Goal: Information Seeking & Learning: Find specific fact

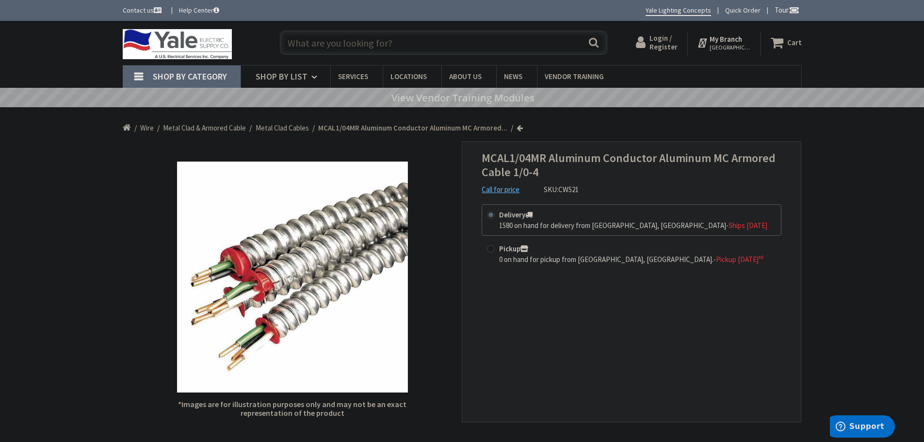
click at [318, 44] on input "text" at bounding box center [443, 43] width 327 height 24
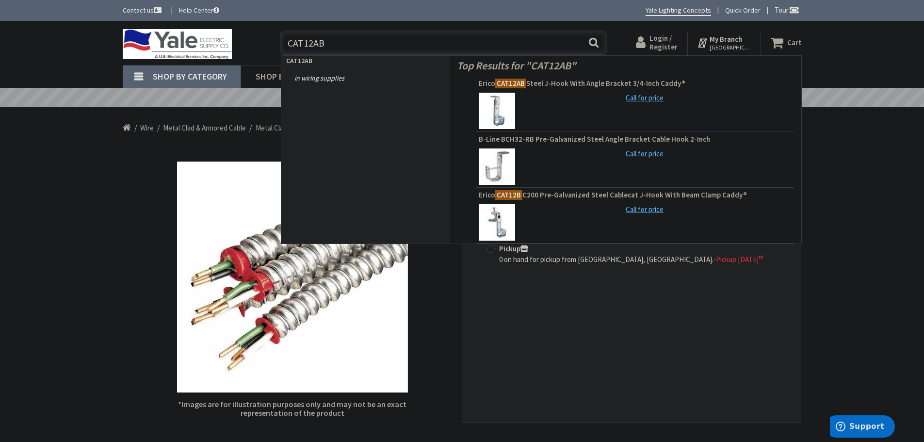
type input "CAT12AB"
click at [594, 41] on button "Search" at bounding box center [593, 43] width 13 height 22
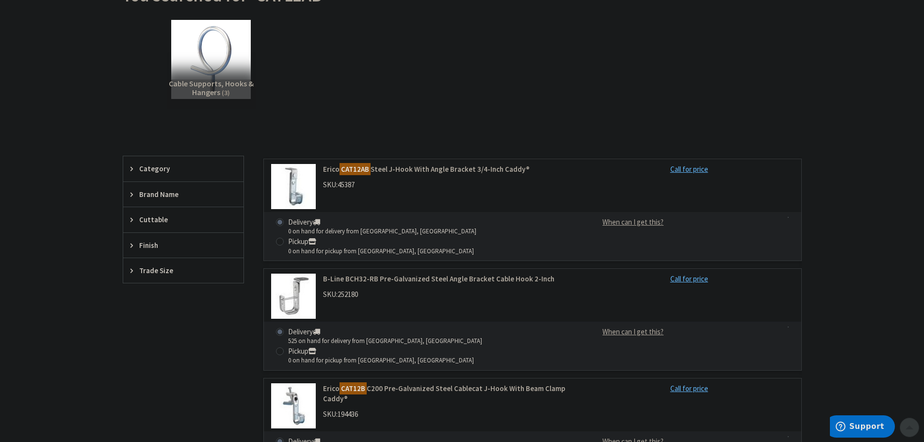
scroll to position [146, 0]
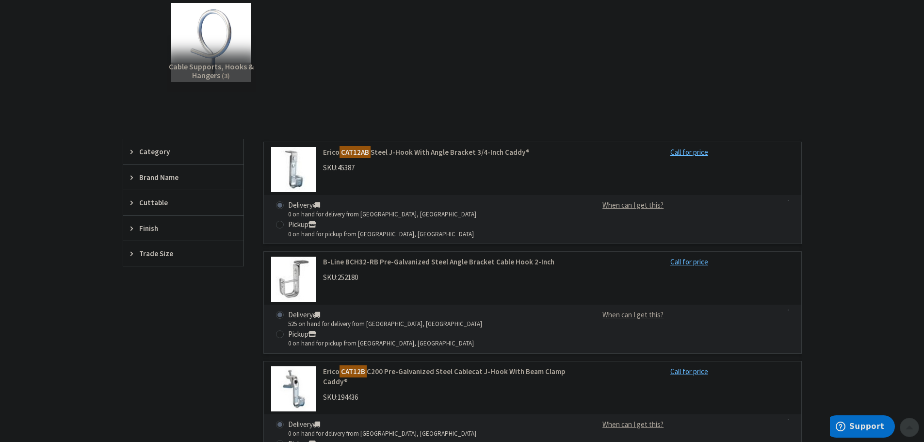
click at [374, 257] on link "B-Line BCH32-RB Pre-Galvanized Steel Angle Bracket Cable Hook 2-Inch" at bounding box center [446, 262] width 247 height 10
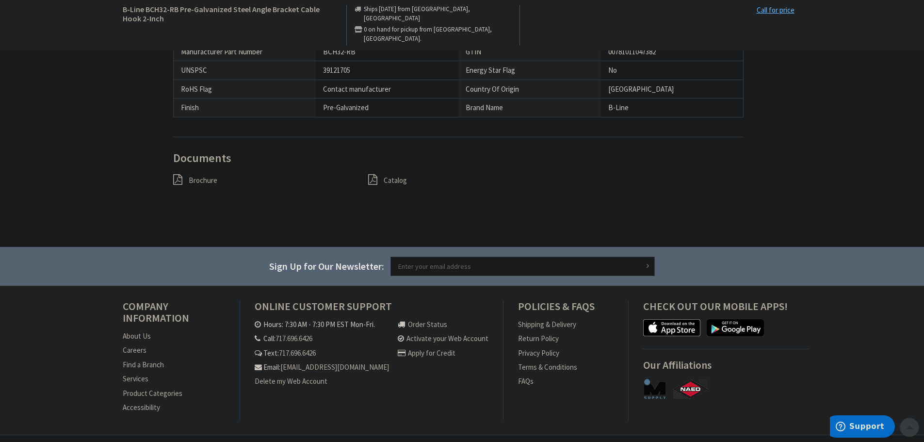
scroll to position [582, 0]
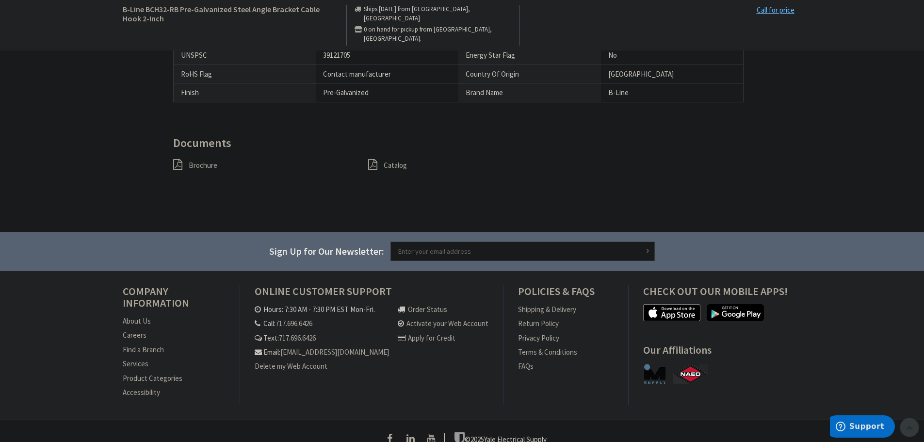
click at [200, 164] on span "Brochure" at bounding box center [203, 165] width 29 height 9
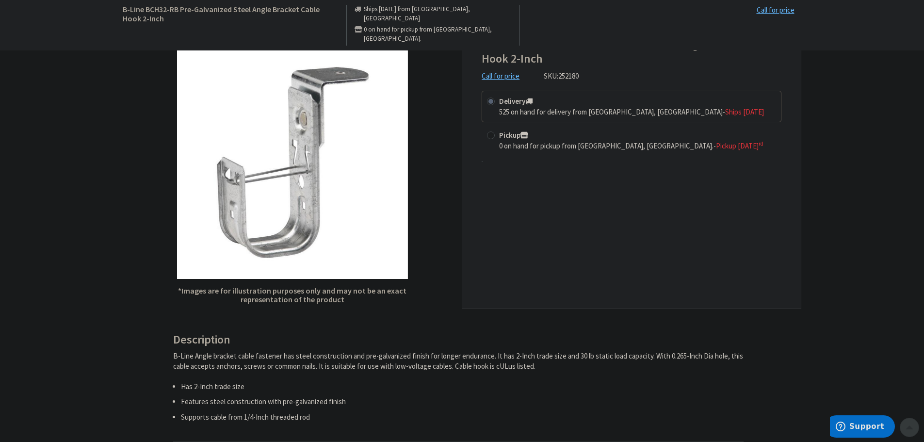
scroll to position [0, 0]
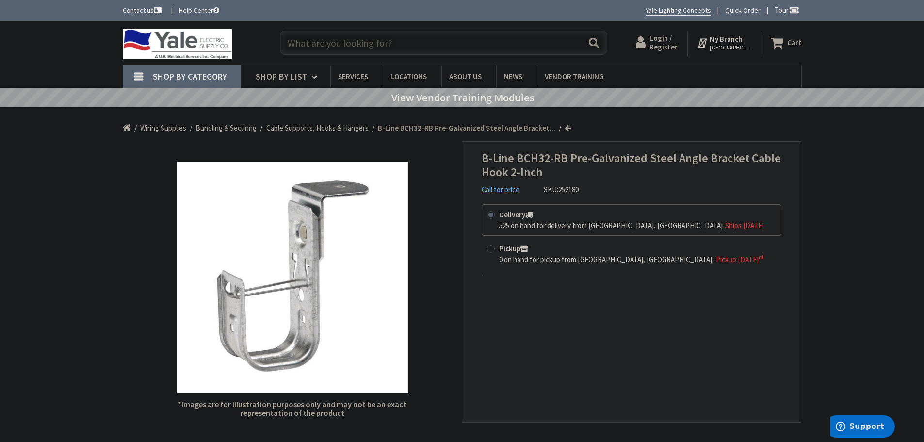
click at [304, 42] on input "text" at bounding box center [443, 43] width 327 height 24
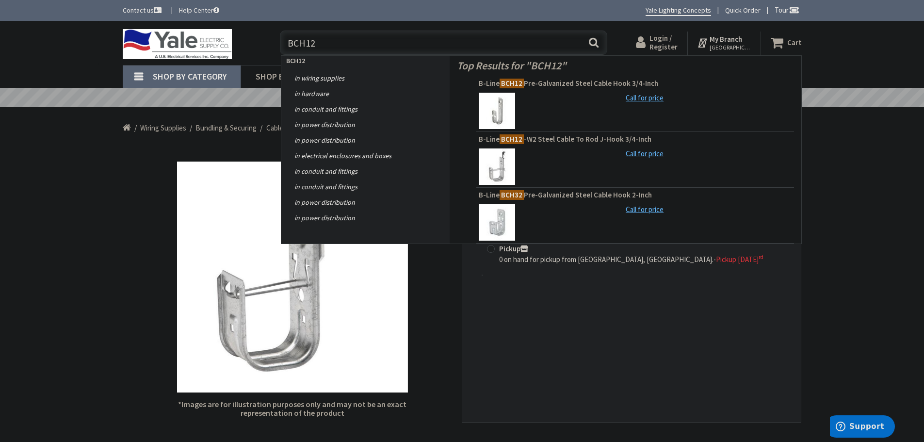
type input "BCH12"
click at [595, 44] on button "Search" at bounding box center [593, 43] width 13 height 22
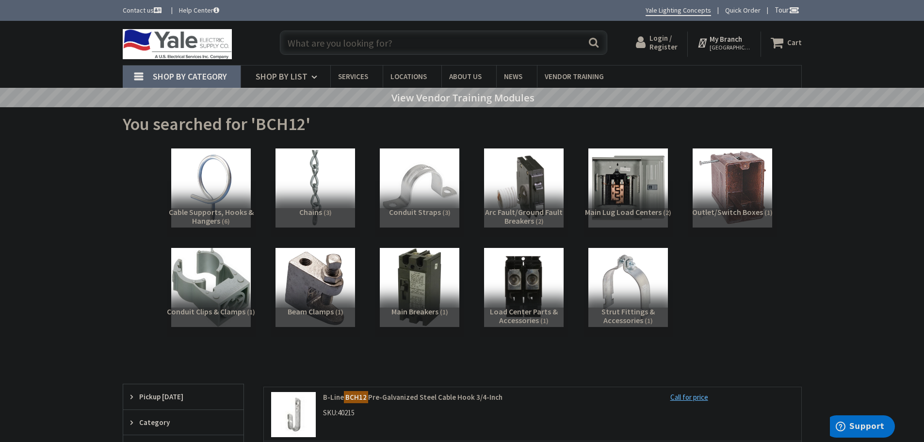
click at [301, 44] on input "text" at bounding box center [443, 43] width 327 height 24
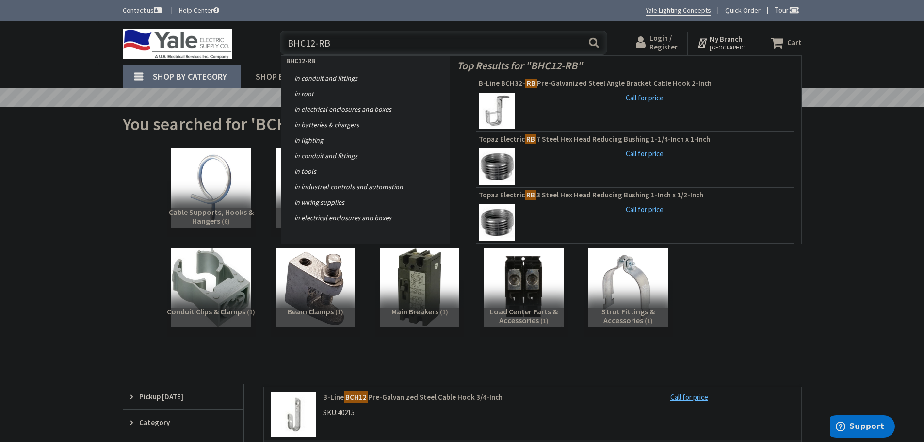
type input "BHC12-RB"
click at [70, 65] on div "Shop By Category Conduit and Fittings Cable Tray & Accessories Cable Trays Cabl…" at bounding box center [462, 76] width 924 height 23
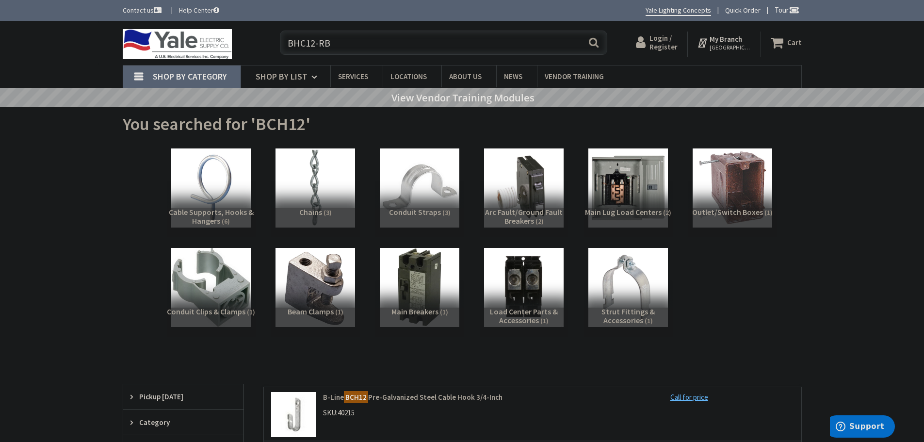
drag, startPoint x: 342, startPoint y: 42, endPoint x: 281, endPoint y: 46, distance: 61.2
click at [281, 46] on input "BHC12-RB" at bounding box center [443, 43] width 327 height 24
